Goal: Task Accomplishment & Management: Use online tool/utility

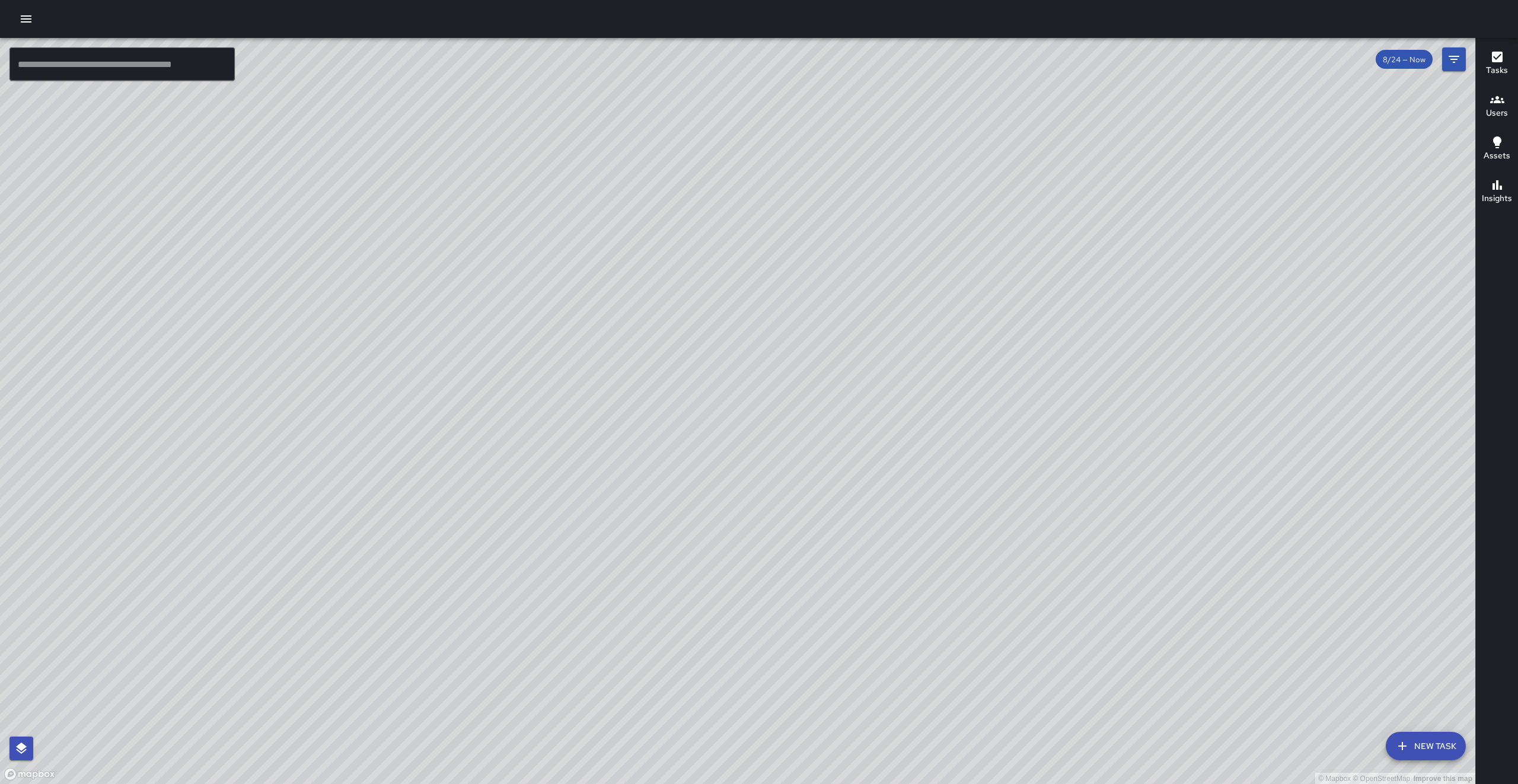
drag, startPoint x: 984, startPoint y: 402, endPoint x: 984, endPoint y: 410, distance: 8.0
click at [984, 410] on div "© Mapbox © OpenStreetMap Improve this map" at bounding box center [737, 411] width 1475 height 746
drag, startPoint x: 978, startPoint y: 411, endPoint x: 928, endPoint y: 532, distance: 130.9
click at [928, 531] on div "© Mapbox © OpenStreetMap Improve this map" at bounding box center [737, 411] width 1475 height 746
click at [928, 532] on div "© Mapbox © OpenStreetMap Improve this map" at bounding box center [737, 411] width 1475 height 746
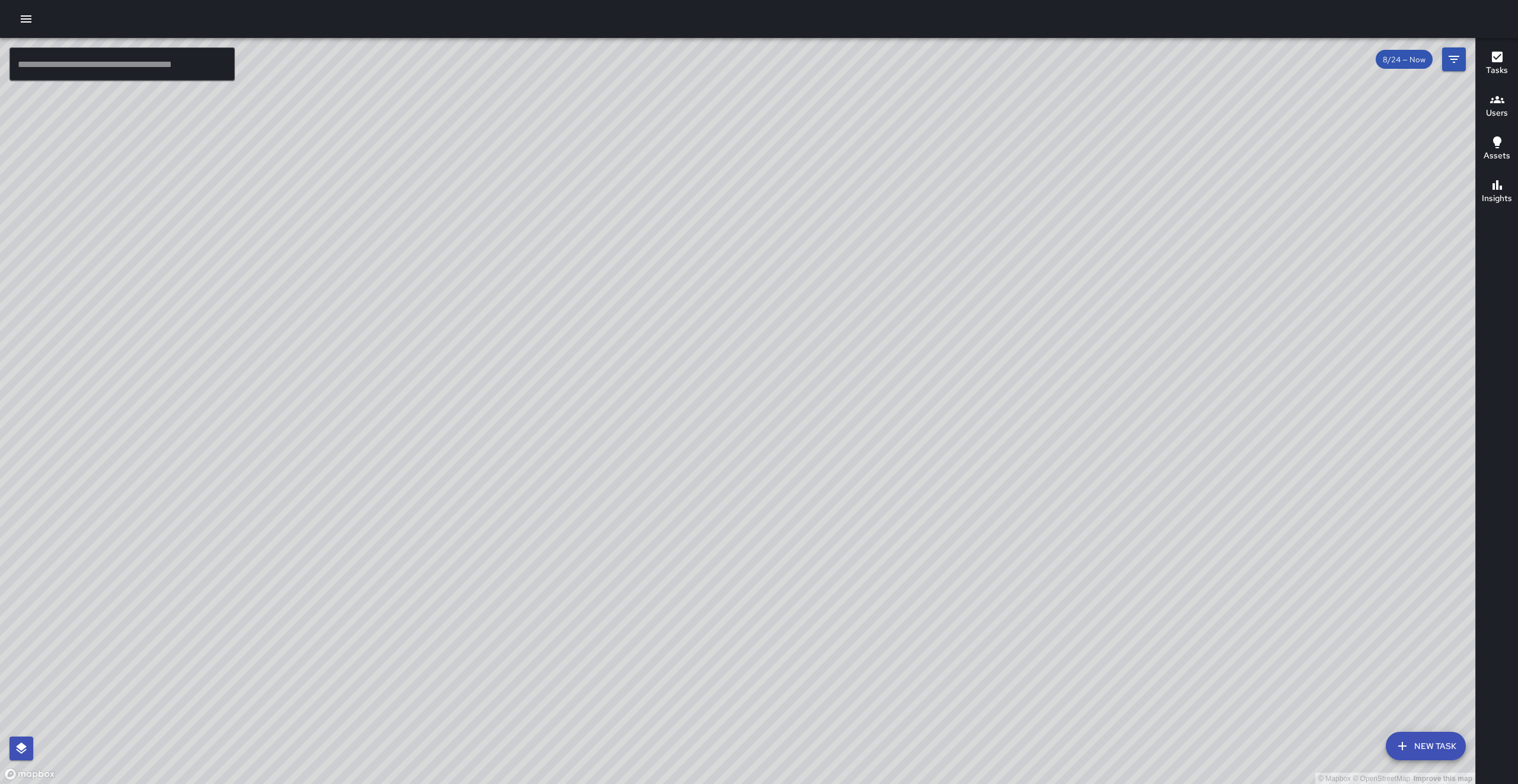
click at [928, 532] on div "© Mapbox © OpenStreetMap Improve this map" at bounding box center [737, 411] width 1475 height 746
click at [1433, 735] on button "New Task" at bounding box center [1426, 746] width 80 height 29
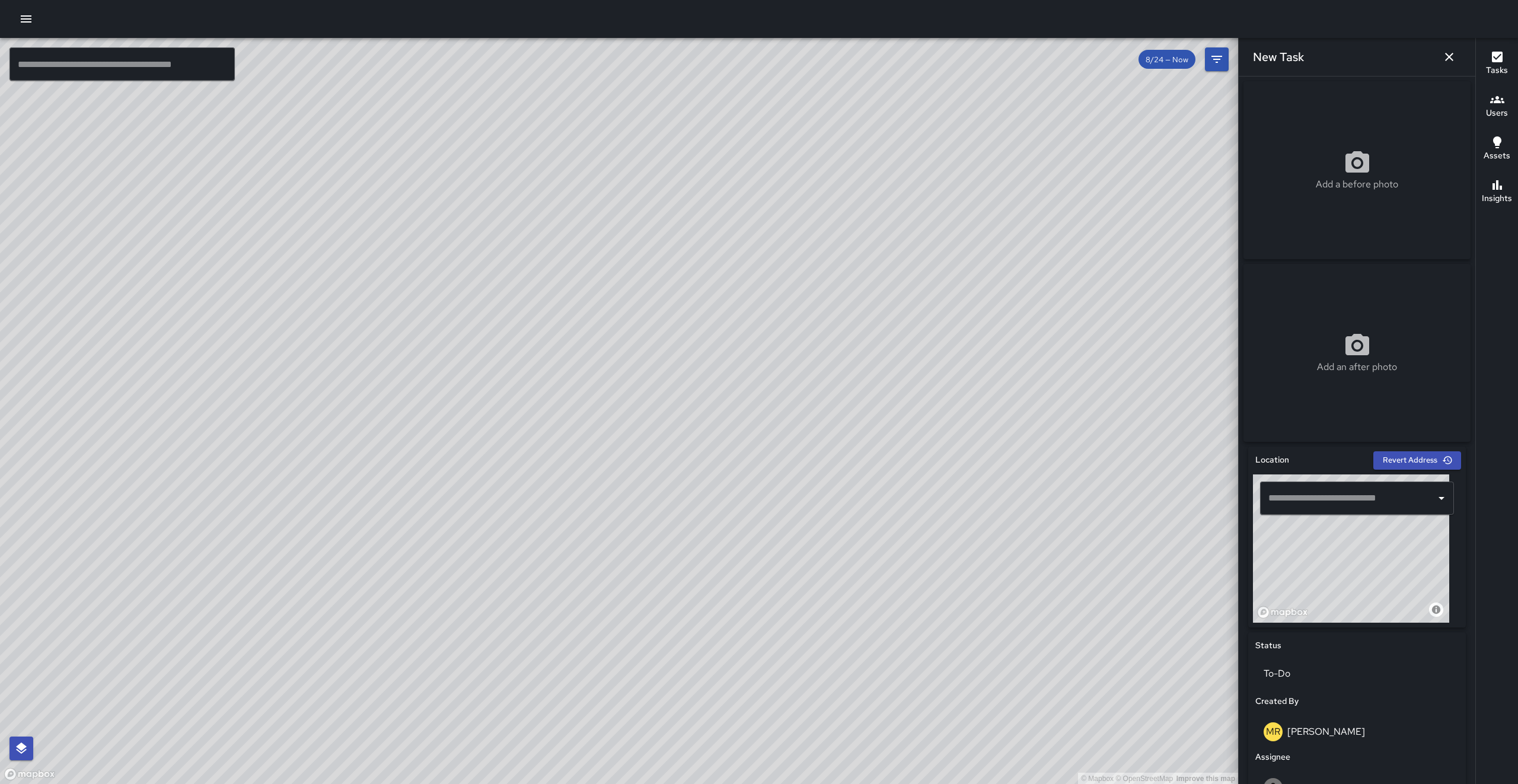
click at [1293, 508] on input "text" at bounding box center [1348, 498] width 165 height 22
click at [1390, 529] on span "[STREET_ADDRESS]" at bounding box center [1362, 535] width 141 height 14
type input "**********"
click at [1448, 67] on button "button" at bounding box center [1449, 57] width 24 height 24
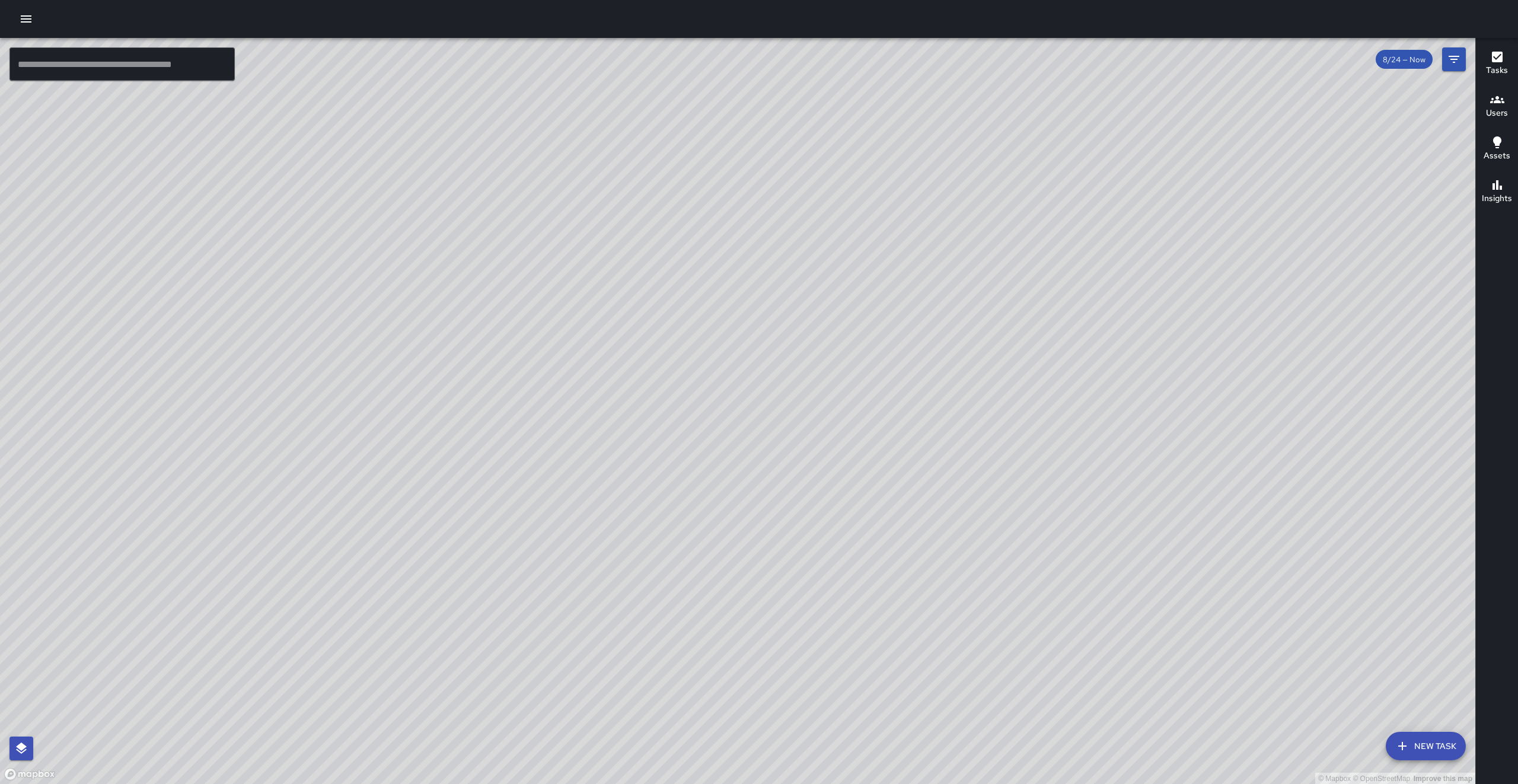
click at [16, 14] on button "button" at bounding box center [26, 19] width 24 height 24
click at [22, 20] on icon "button" at bounding box center [26, 19] width 14 height 14
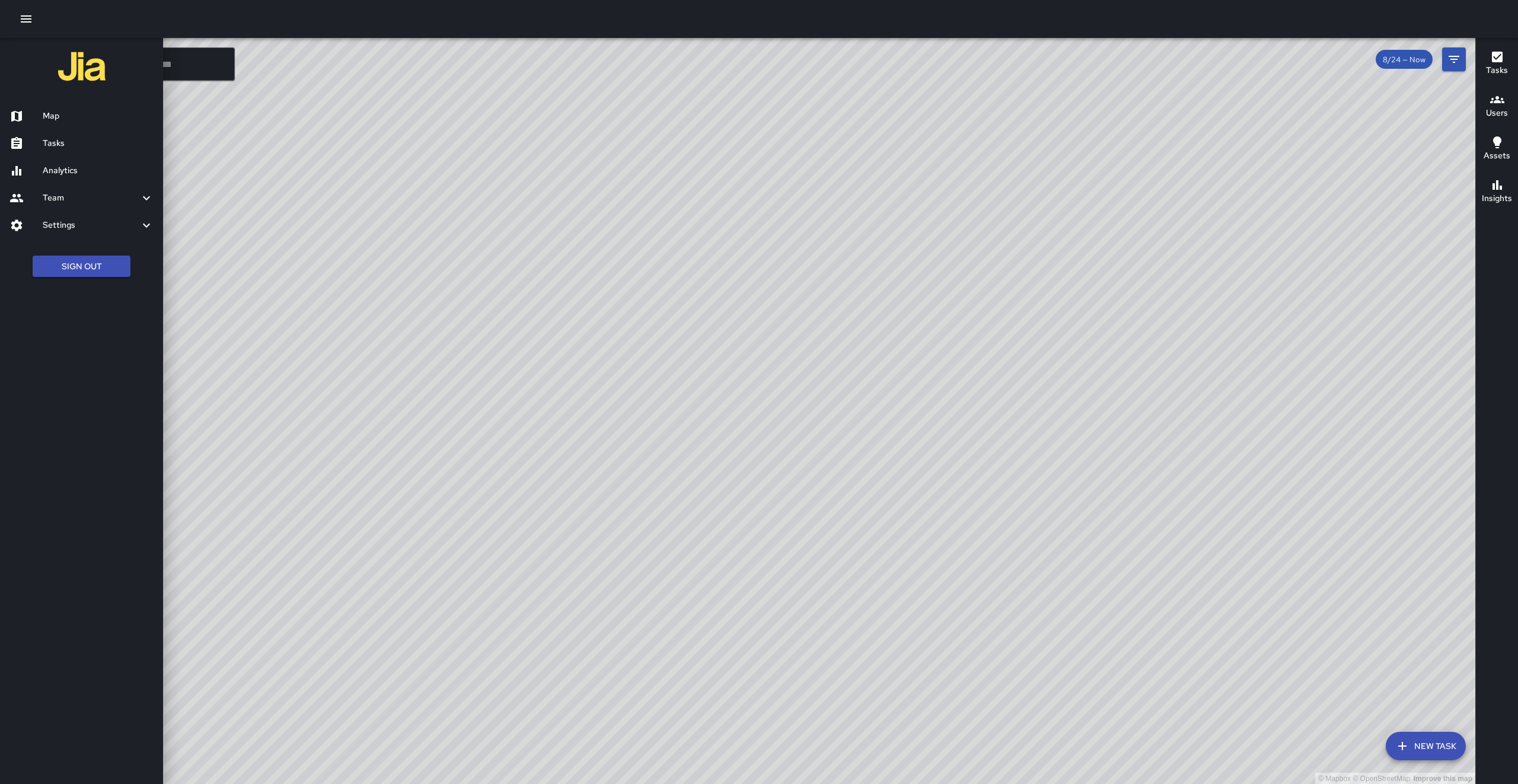
click at [22, 20] on icon "button" at bounding box center [26, 19] width 14 height 14
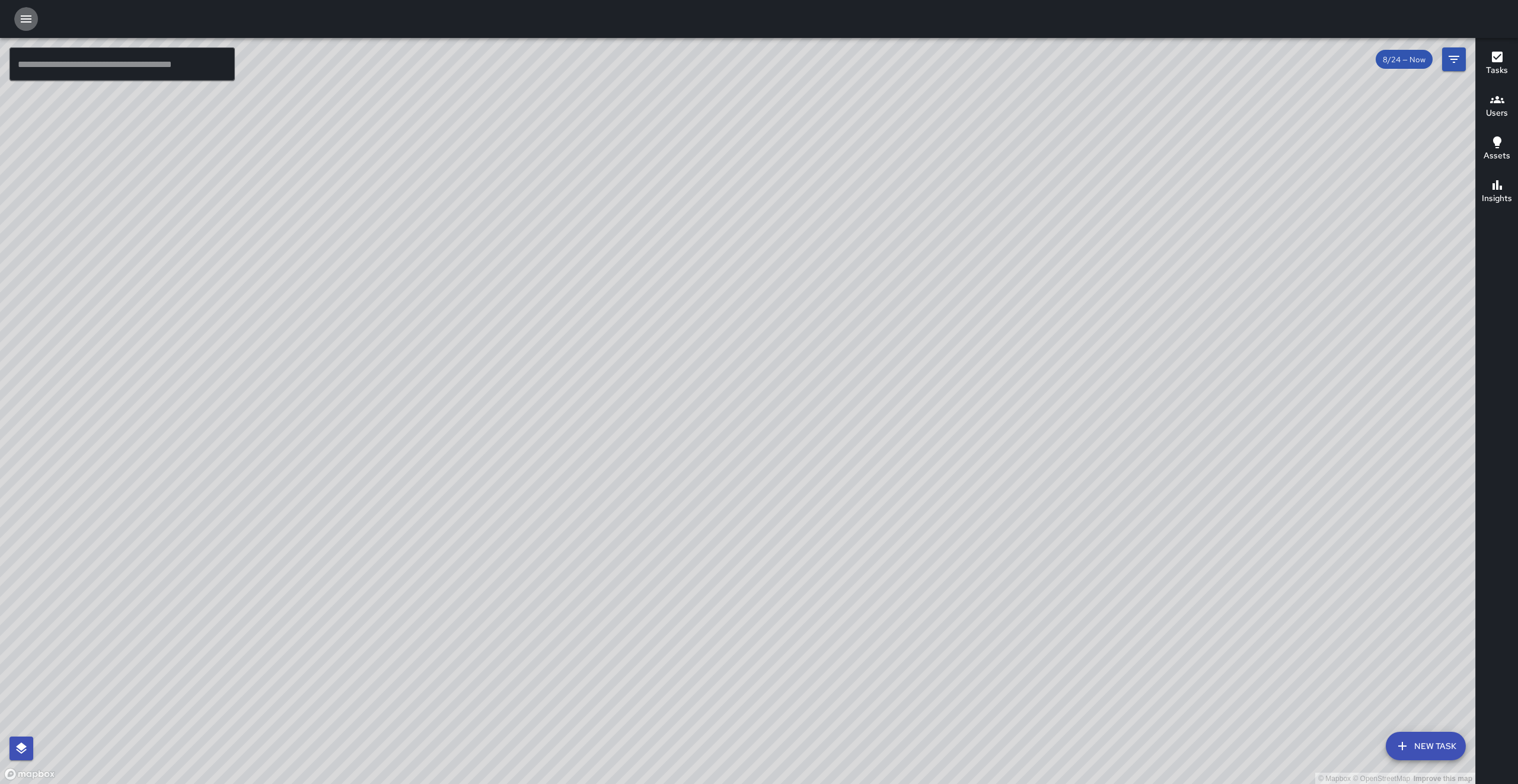
click at [22, 20] on icon "button" at bounding box center [26, 19] width 14 height 14
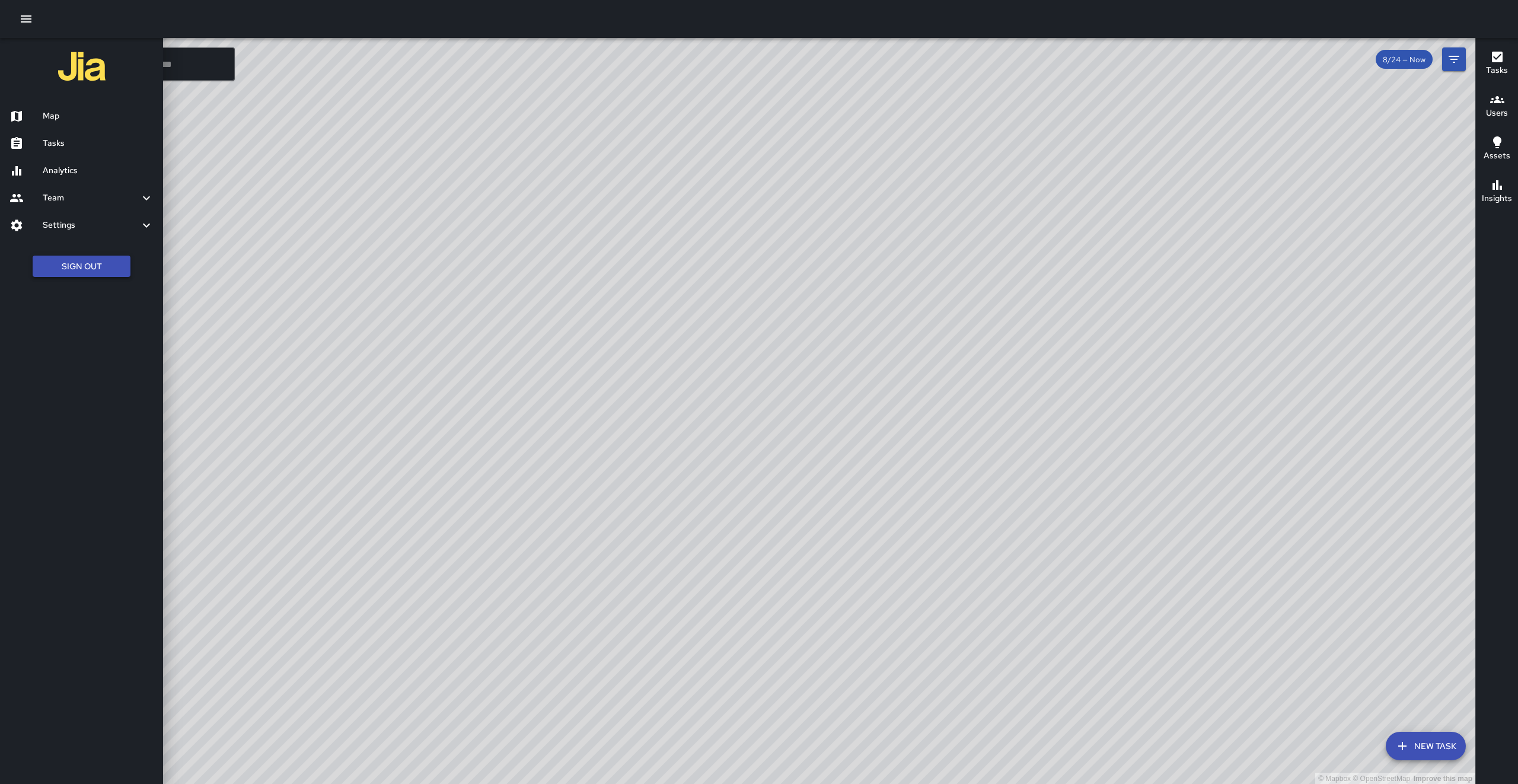
click at [82, 263] on button "Sign Out" at bounding box center [82, 266] width 98 height 22
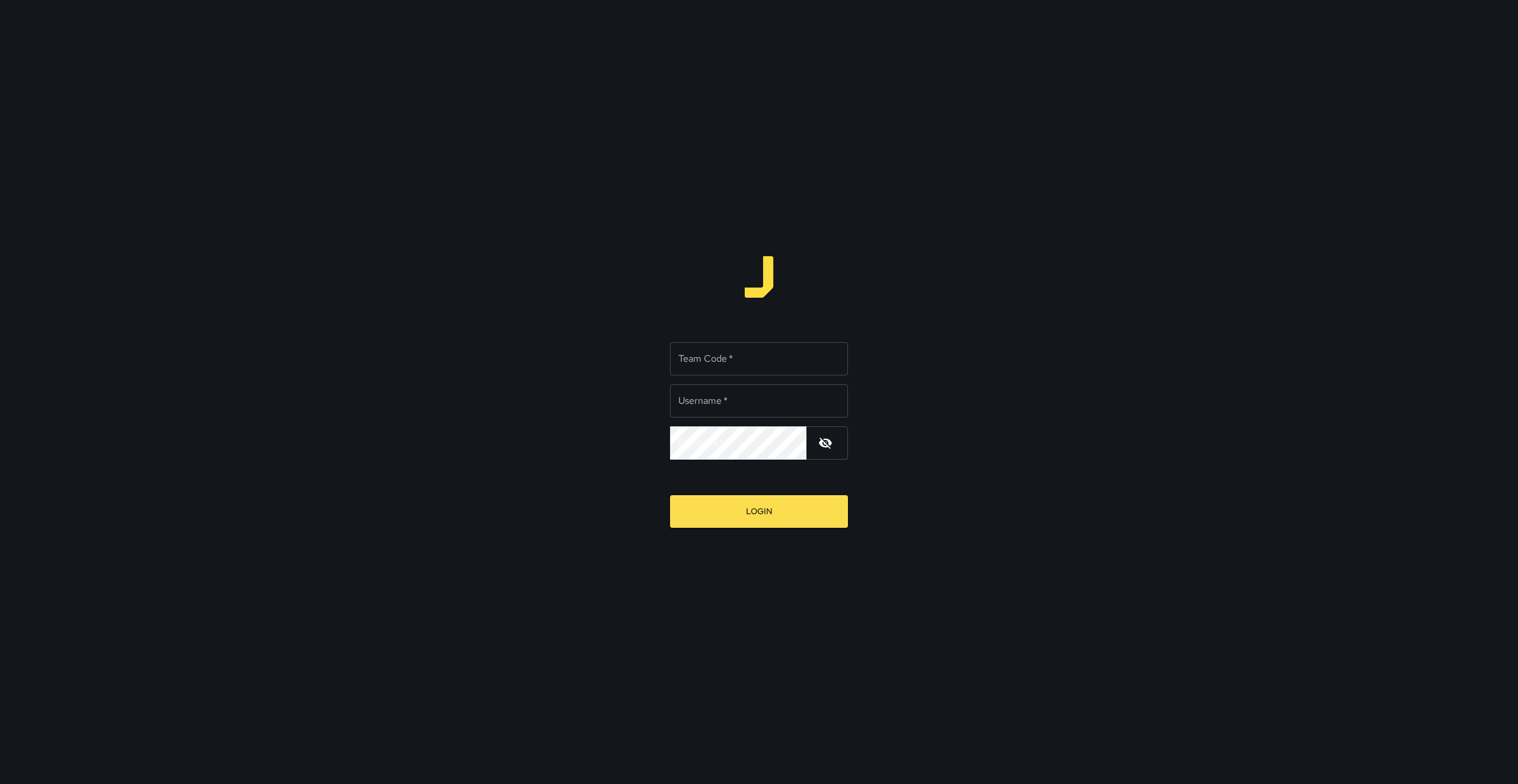
type input "******"
click at [816, 348] on input "Team Code   *" at bounding box center [759, 358] width 178 height 33
type input "*****"
click at [737, 517] on button "Login" at bounding box center [759, 511] width 178 height 33
